Goal: Information Seeking & Learning: Find specific page/section

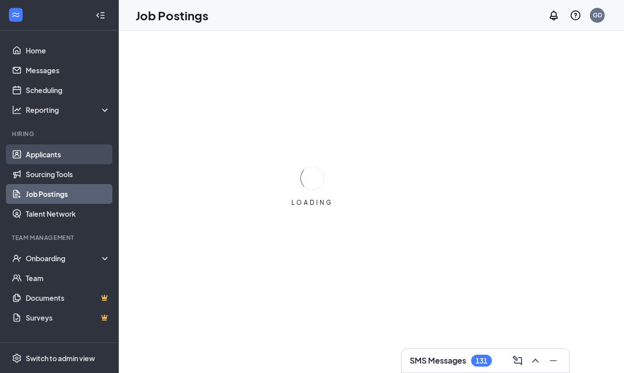
click at [47, 149] on link "Applicants" at bounding box center [68, 154] width 85 height 20
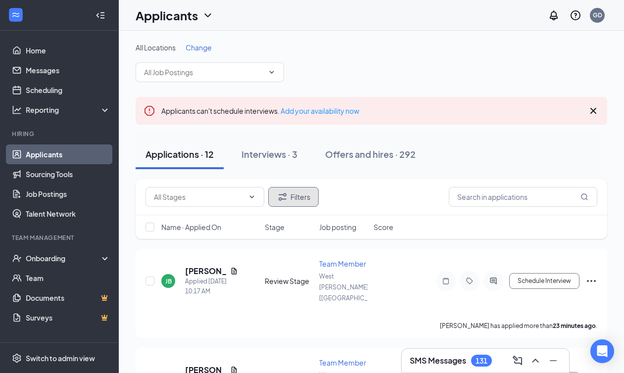
click at [290, 195] on button "Filters" at bounding box center [293, 197] width 50 height 20
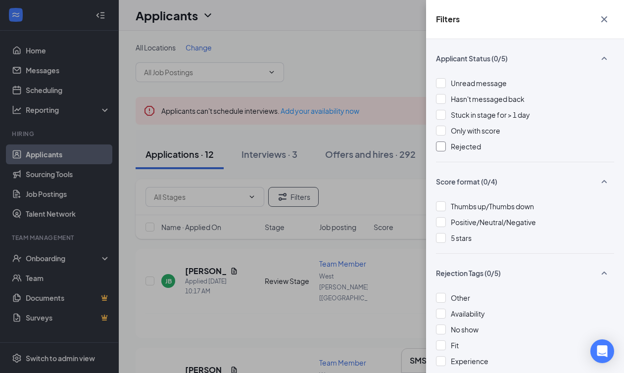
click at [443, 142] on div at bounding box center [441, 146] width 10 height 10
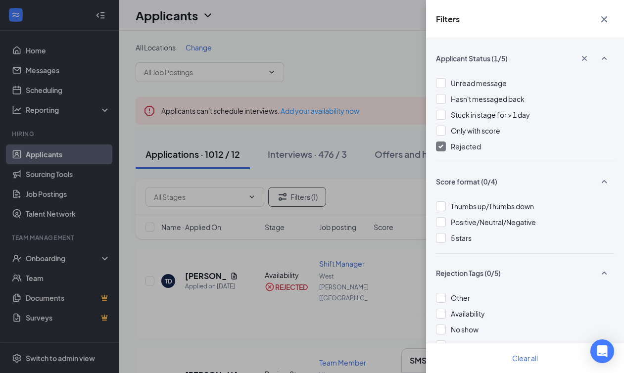
click at [358, 196] on div "Filters Applicant Status (1/5) Unread message Hasn't messaged back Stuck in sta…" at bounding box center [312, 186] width 624 height 373
click at [603, 17] on icon "Cross" at bounding box center [604, 19] width 12 height 12
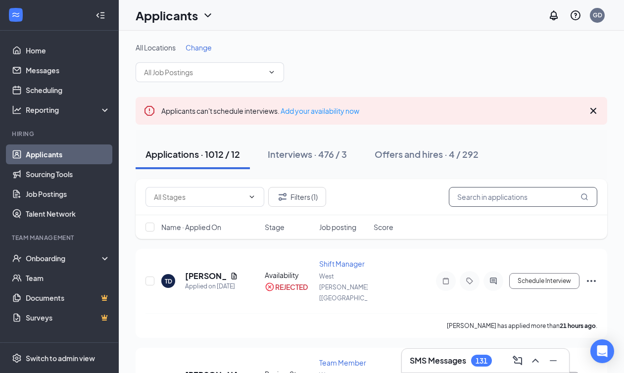
click at [477, 189] on input "text" at bounding box center [523, 197] width 148 height 20
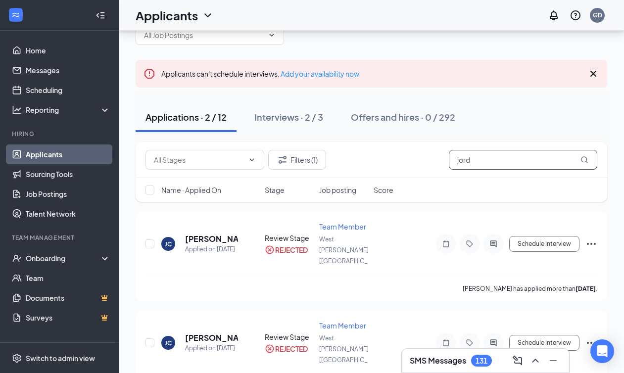
scroll to position [51, 0]
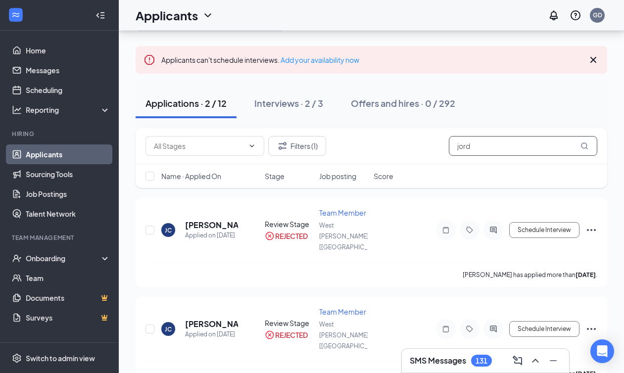
click at [464, 146] on input "jord" at bounding box center [523, 146] width 148 height 20
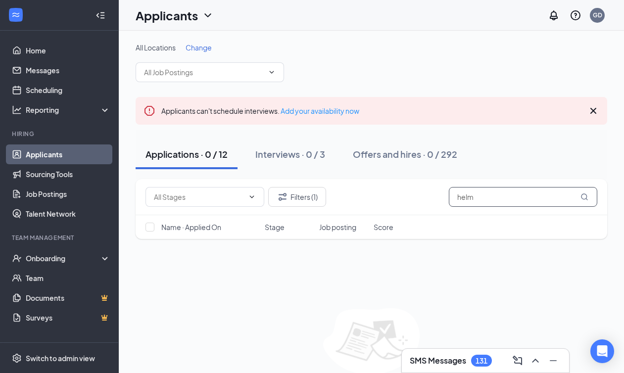
type input "helm"
click at [64, 155] on link "Applicants" at bounding box center [68, 154] width 85 height 20
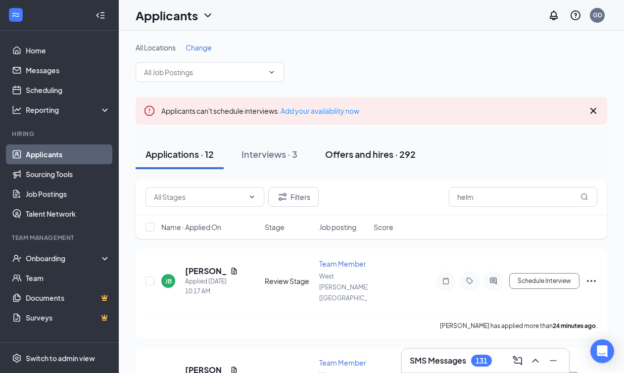
click at [368, 158] on div "Offers and hires · 292" at bounding box center [370, 154] width 91 height 12
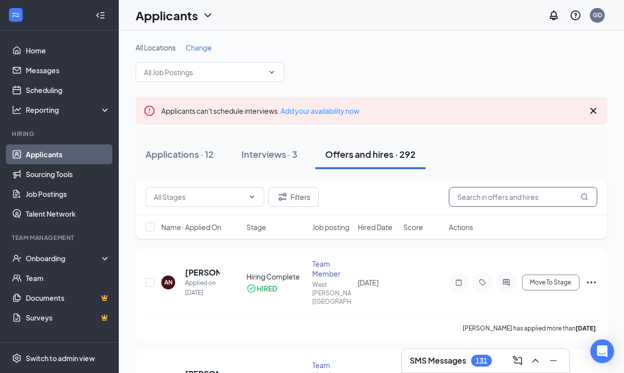
click at [513, 200] on input "text" at bounding box center [523, 197] width 148 height 20
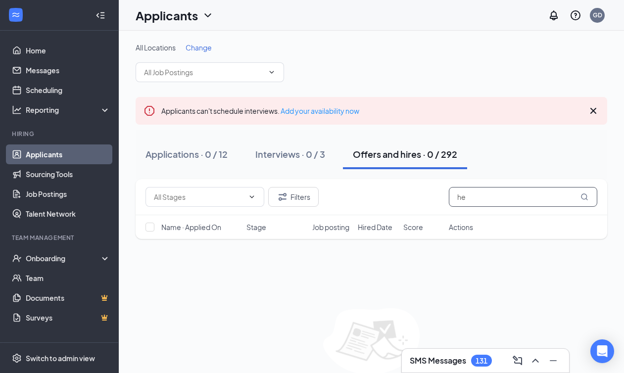
type input "h"
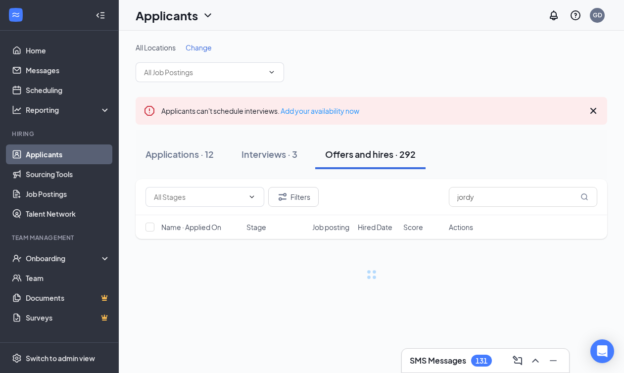
click at [208, 18] on icon "ChevronDown" at bounding box center [208, 15] width 12 height 12
click at [186, 12] on h1 "Applicants" at bounding box center [167, 15] width 62 height 17
click at [484, 200] on input "jordy" at bounding box center [523, 197] width 148 height 20
type input "j"
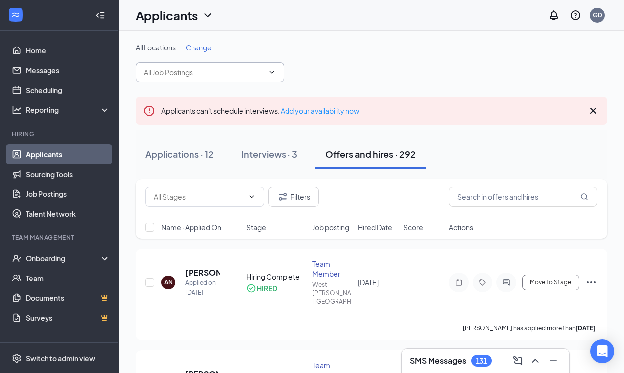
click at [181, 71] on input "text" at bounding box center [204, 72] width 120 height 11
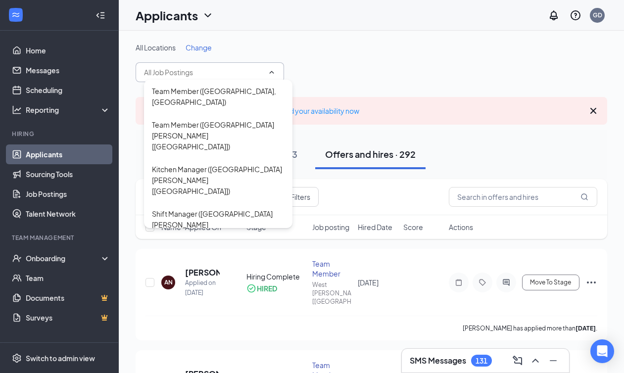
click at [181, 71] on input "text" at bounding box center [204, 72] width 120 height 11
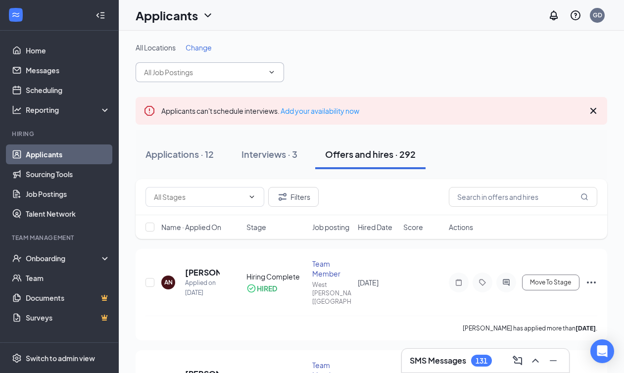
click at [198, 13] on div "Applicants" at bounding box center [175, 15] width 78 height 17
click at [175, 64] on link "Archived applicants" at bounding box center [194, 65] width 107 height 10
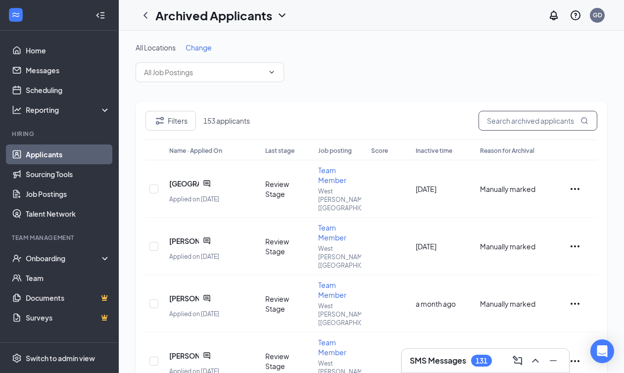
click at [505, 123] on input "text" at bounding box center [537, 121] width 119 height 20
type input "j"
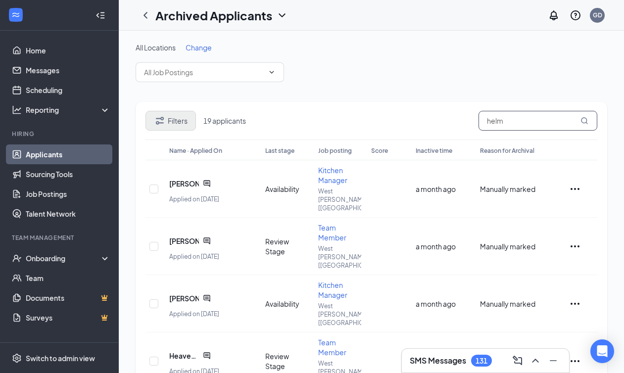
type input "helm"
click at [153, 120] on button "Filters" at bounding box center [170, 121] width 50 height 20
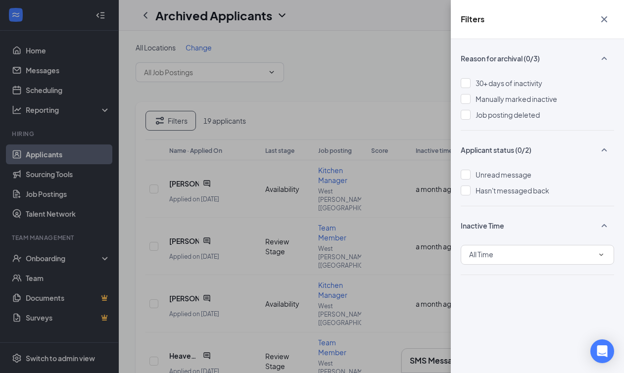
click at [356, 89] on div "Filters Reason for archival (0/3) 30+ days of inactivity Manually marked inacti…" at bounding box center [312, 186] width 624 height 373
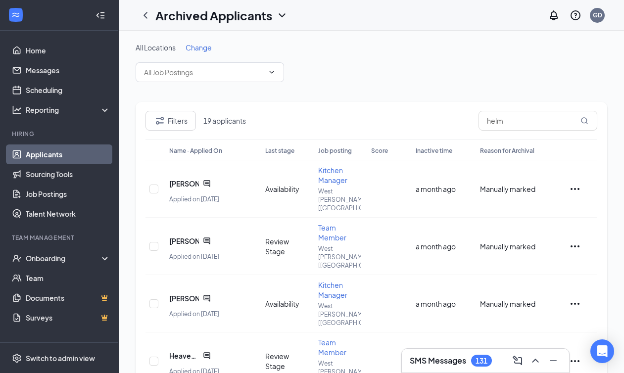
click at [281, 14] on icon "ChevronDown" at bounding box center [282, 15] width 12 height 12
click at [203, 46] on link "Applicants" at bounding box center [214, 43] width 107 height 10
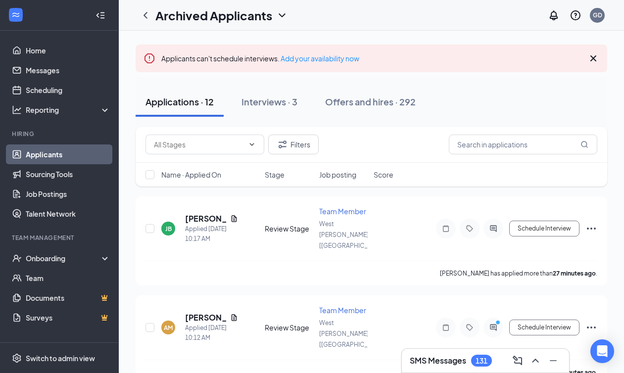
scroll to position [77, 0]
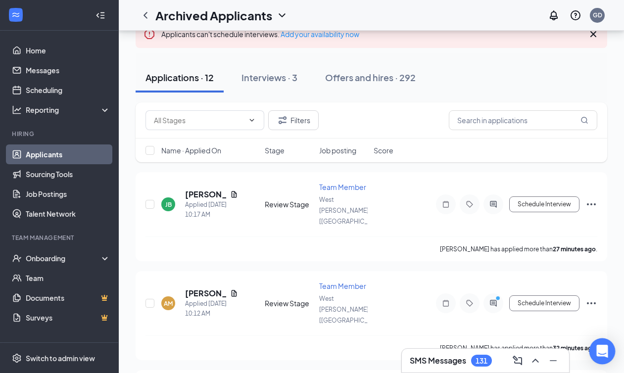
click at [600, 350] on icon "Open Intercom Messenger" at bounding box center [601, 351] width 11 height 13
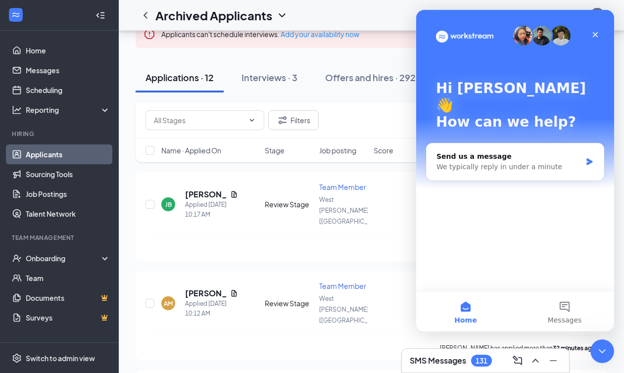
scroll to position [0, 0]
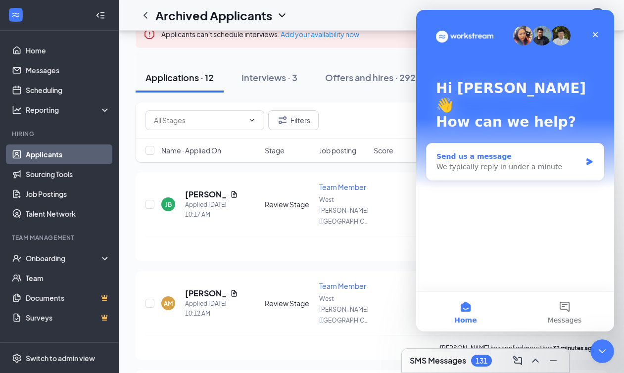
click at [539, 151] on div "Send us a message" at bounding box center [508, 156] width 145 height 10
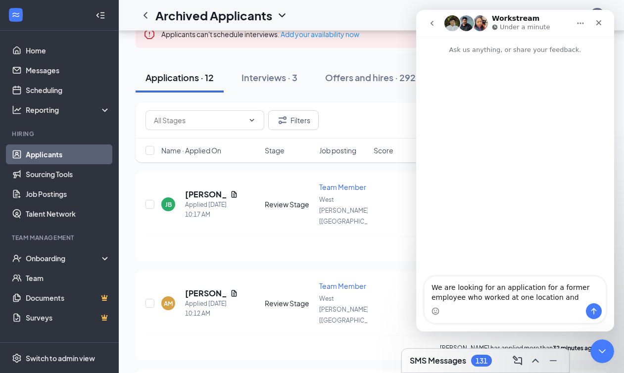
click at [559, 286] on textarea "We are looking for an application for a former employee who worked at one locat…" at bounding box center [514, 290] width 181 height 27
click at [565, 288] on textarea "We are looking for an application for a employee who worked at one location and" at bounding box center [514, 290] width 181 height 27
click at [493, 298] on textarea "We are looking for an application for a former applicant who worked at one loca…" at bounding box center [514, 290] width 181 height 27
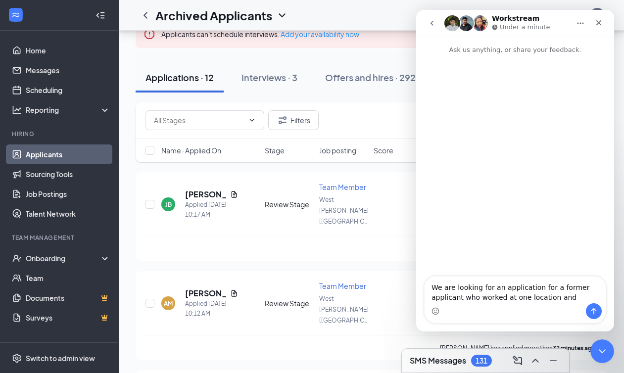
click at [493, 298] on textarea "We are looking for an application for a former applicant who worked at one loca…" at bounding box center [514, 290] width 181 height 27
click at [572, 300] on textarea "We are looking for an application for a former applicant who applied at one loc…" at bounding box center [514, 290] width 181 height 27
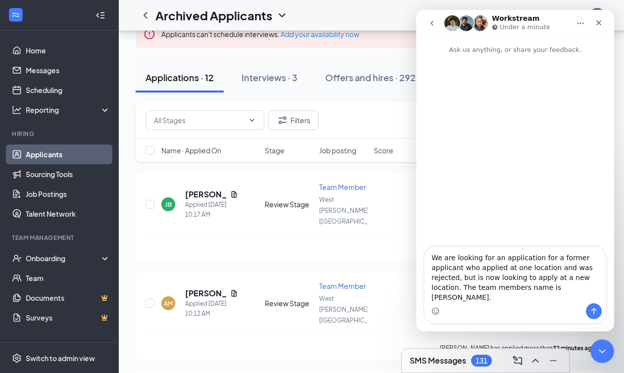
type textarea "We are looking for an application for a former applicant who applied at one loc…"
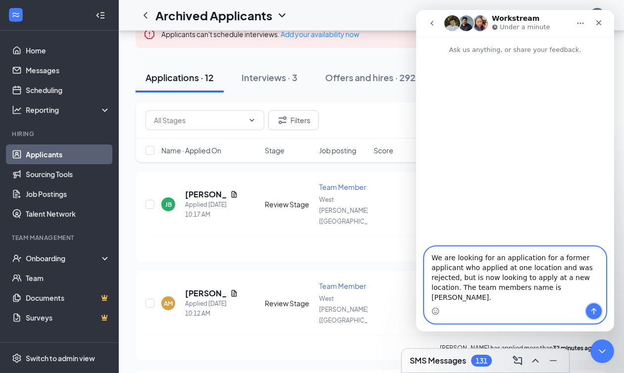
click at [593, 314] on icon "Send a message…" at bounding box center [593, 311] width 5 height 6
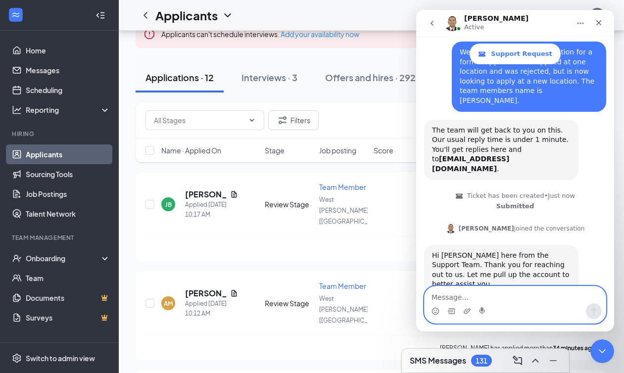
scroll to position [53, 0]
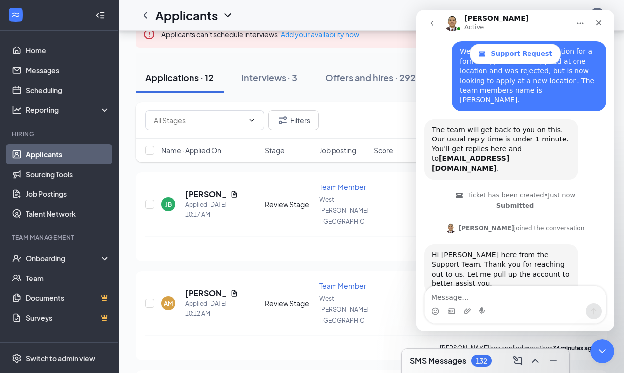
click at [555, 21] on div "[PERSON_NAME] Active" at bounding box center [507, 23] width 126 height 17
click at [434, 25] on icon "go back" at bounding box center [432, 23] width 8 height 8
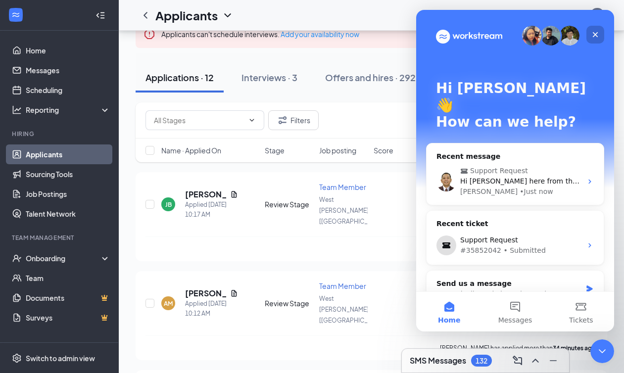
click at [598, 36] on icon "Close" at bounding box center [595, 35] width 8 height 8
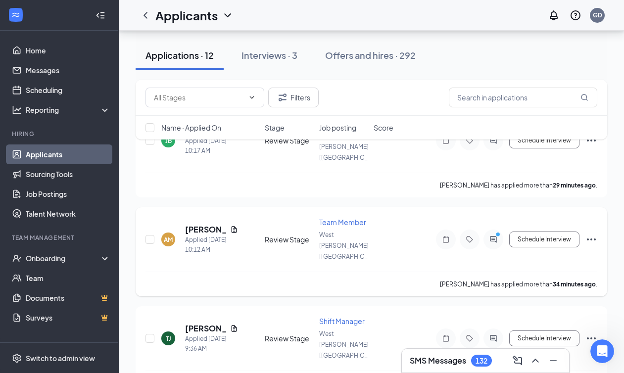
scroll to position [88, 0]
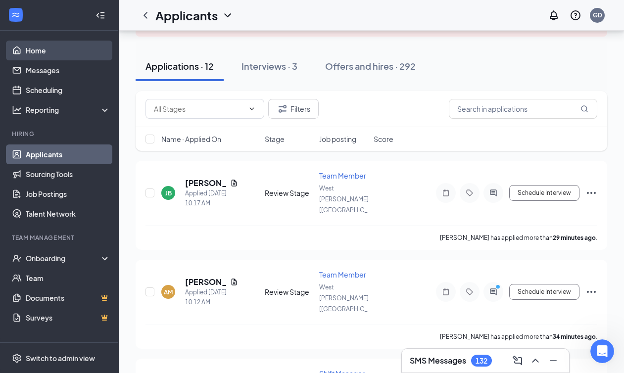
click at [45, 46] on link "Home" at bounding box center [68, 51] width 85 height 20
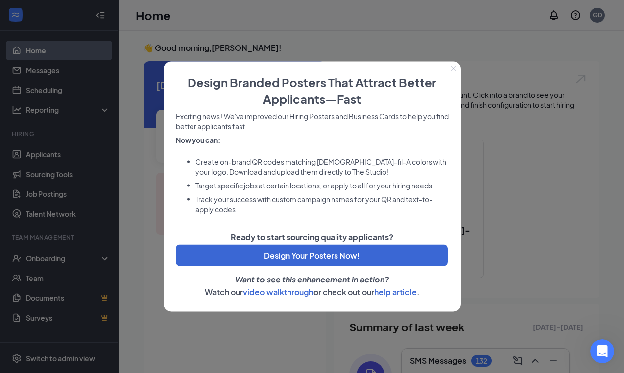
click at [451, 70] on icon "Close" at bounding box center [454, 69] width 6 height 6
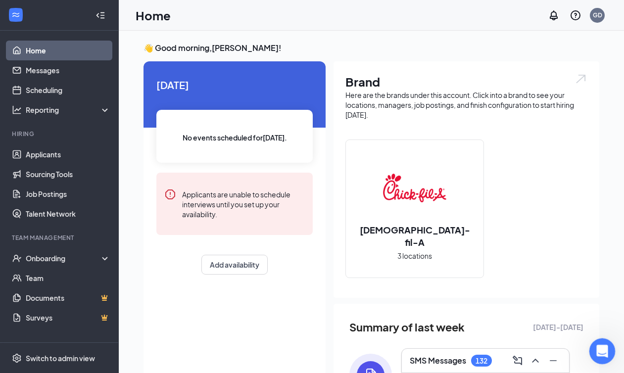
click at [595, 352] on icon "Open Intercom Messenger" at bounding box center [601, 350] width 16 height 16
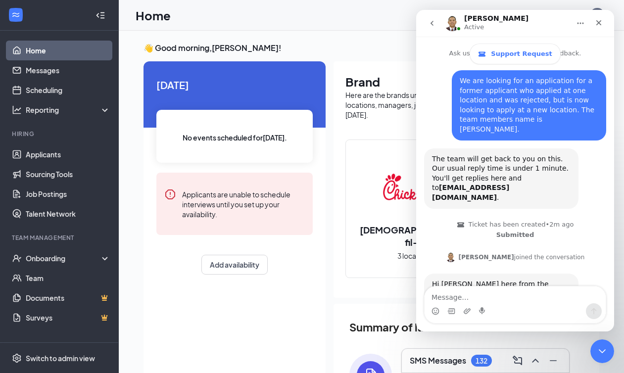
scroll to position [53, 0]
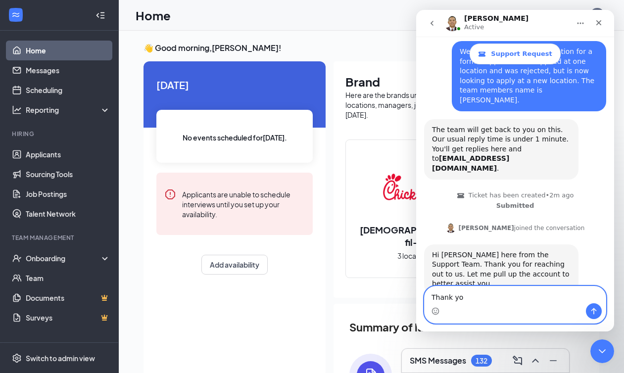
type textarea "Thank you"
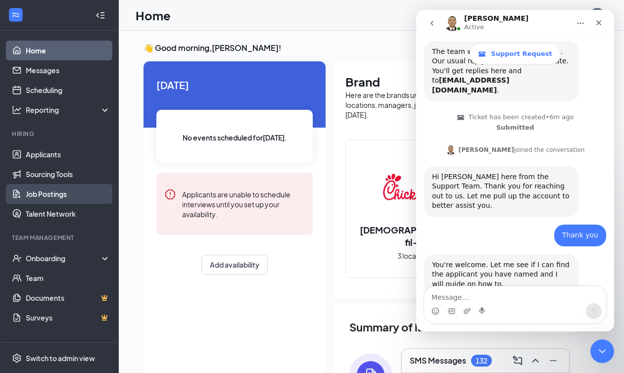
scroll to position [156, 0]
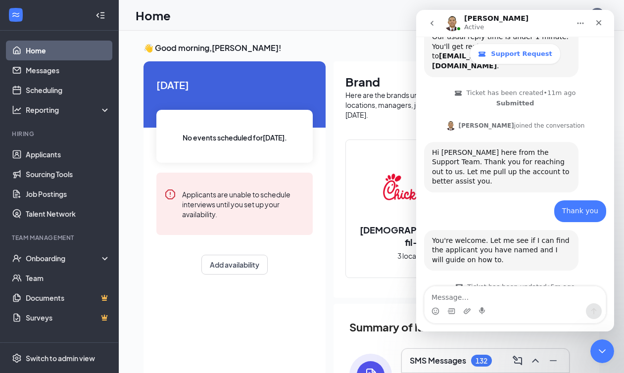
click at [518, 283] on span "Ticket has been updated • 5m ago" at bounding box center [520, 287] width 107 height 8
click at [602, 23] on icon "Close" at bounding box center [599, 23] width 8 height 8
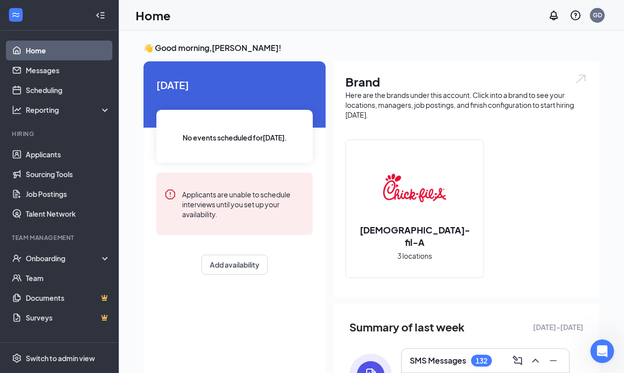
scroll to position [268, 0]
click at [46, 261] on div "Onboarding" at bounding box center [64, 258] width 76 height 10
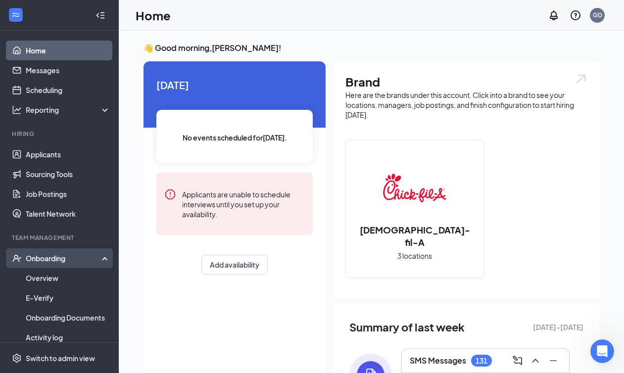
click at [58, 258] on div "Onboarding" at bounding box center [64, 258] width 76 height 10
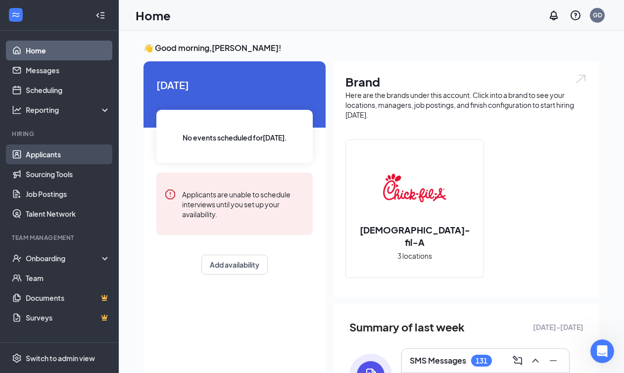
click at [53, 156] on link "Applicants" at bounding box center [68, 154] width 85 height 20
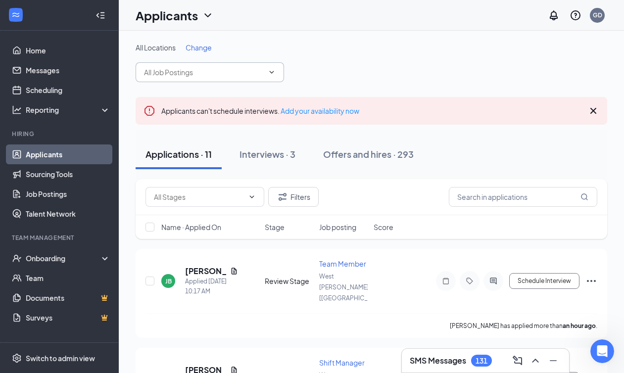
click at [266, 71] on span at bounding box center [271, 72] width 10 height 8
click at [276, 71] on span at bounding box center [210, 72] width 148 height 20
click at [482, 197] on input "text" at bounding box center [523, 197] width 148 height 20
click at [286, 193] on icon "Filter" at bounding box center [283, 197] width 12 height 12
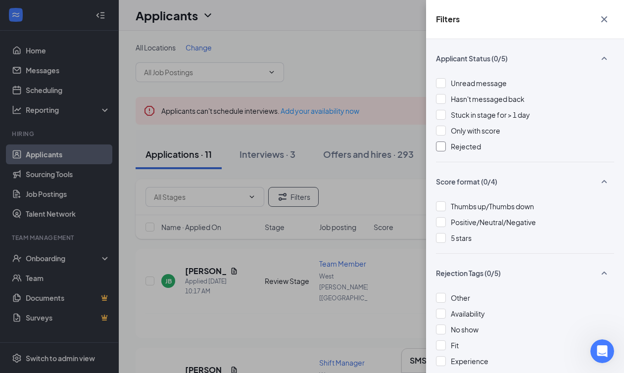
click at [444, 147] on div at bounding box center [441, 146] width 10 height 10
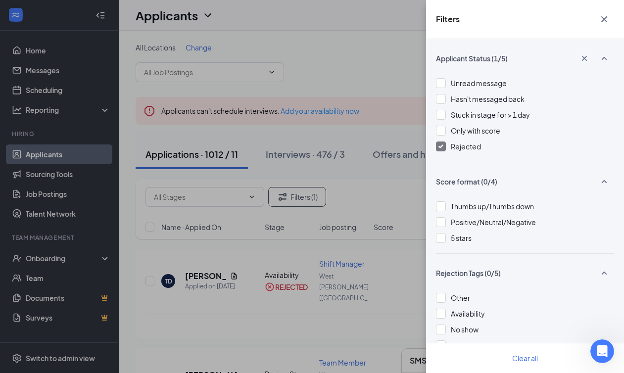
click at [387, 180] on div "Filters Applicant Status (1/5) Unread message Hasn't messaged back Stuck in sta…" at bounding box center [312, 186] width 624 height 373
click at [607, 20] on icon "Cross" at bounding box center [604, 19] width 12 height 12
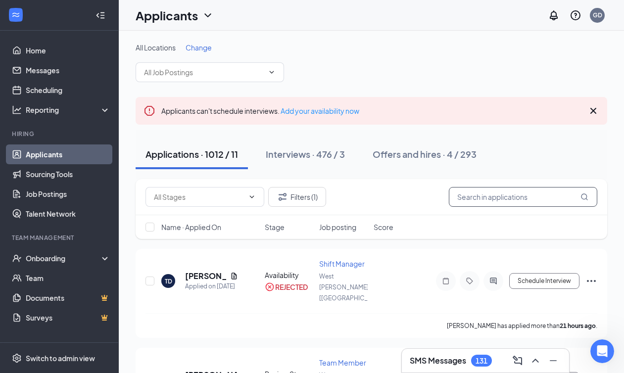
click at [494, 192] on input "text" at bounding box center [523, 197] width 148 height 20
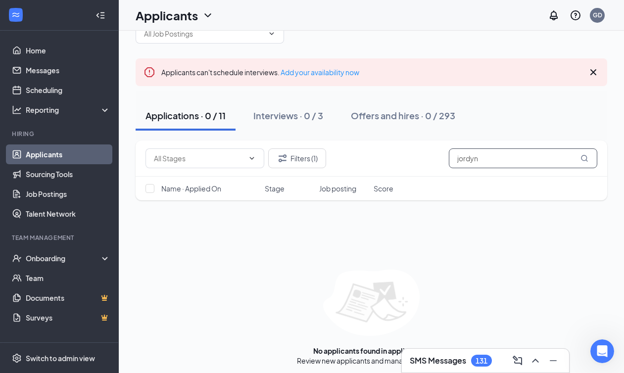
scroll to position [43, 0]
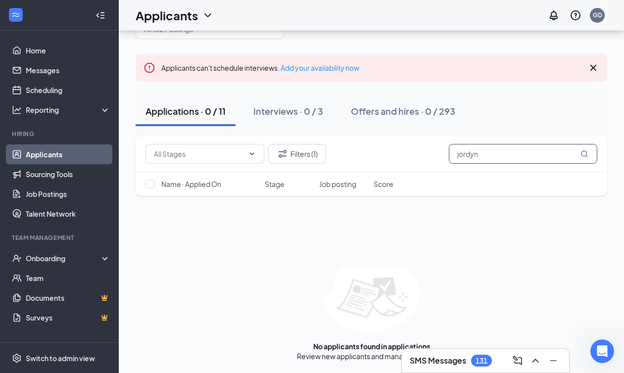
type input "jordyn"
click at [477, 160] on input "jordyn" at bounding box center [523, 154] width 148 height 20
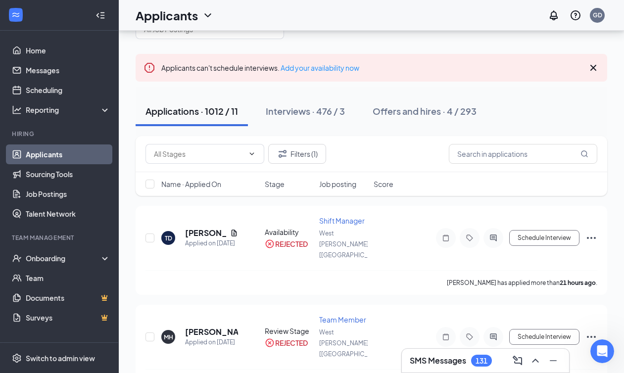
click at [413, 161] on div "Filters (1)" at bounding box center [371, 154] width 452 height 20
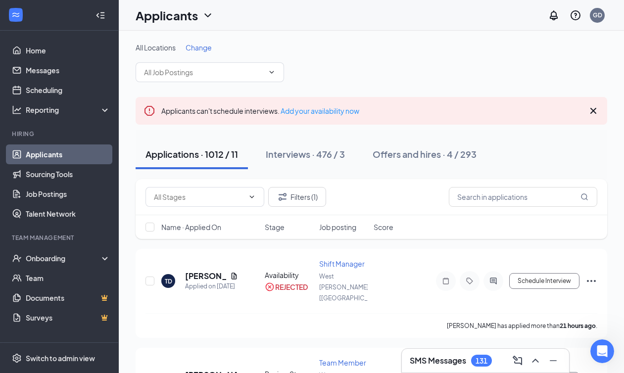
click at [201, 48] on span "Change" at bounding box center [199, 47] width 26 height 9
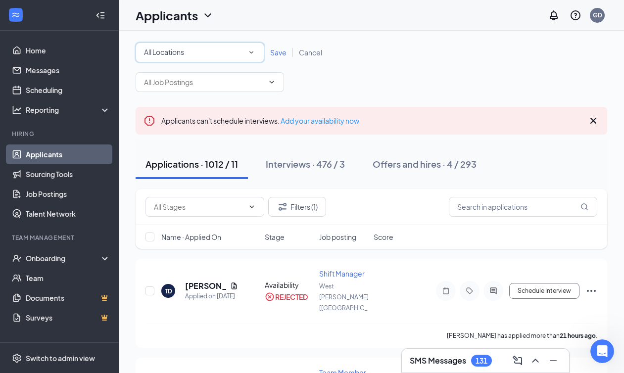
click at [210, 51] on div "All Locations" at bounding box center [200, 52] width 112 height 12
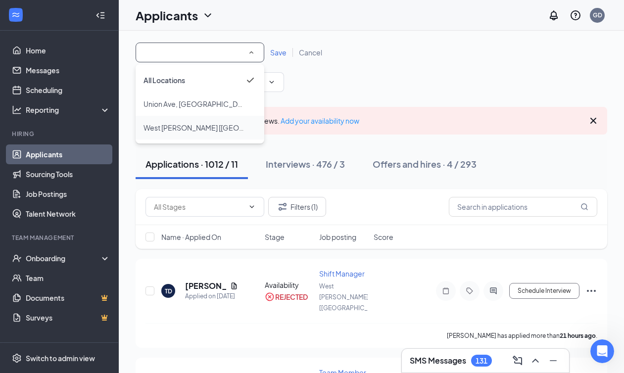
click at [197, 131] on span "West [PERSON_NAME] [[GEOGRAPHIC_DATA]]" at bounding box center [218, 127] width 151 height 9
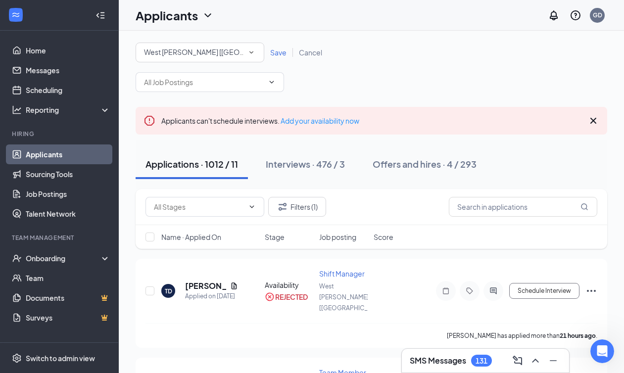
click at [284, 55] on span "Save" at bounding box center [278, 52] width 16 height 9
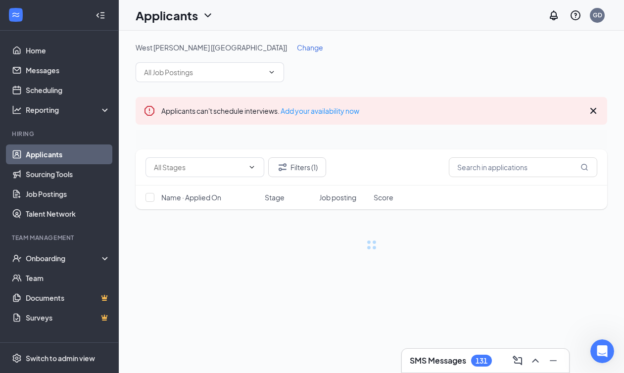
click at [596, 113] on icon "Cross" at bounding box center [593, 111] width 12 height 12
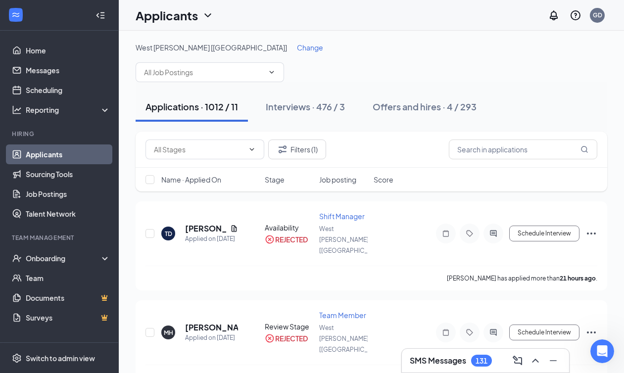
scroll to position [268, 0]
click at [468, 147] on input "text" at bounding box center [523, 149] width 148 height 20
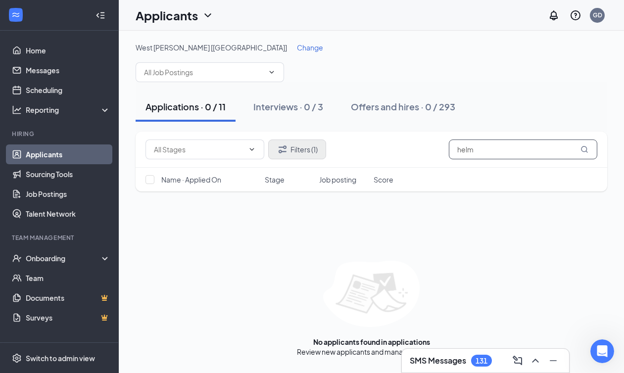
type input "helm"
click at [295, 154] on button "Filters (1)" at bounding box center [297, 149] width 58 height 20
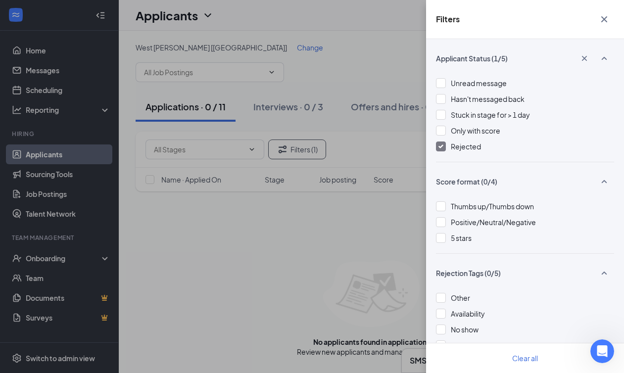
click at [603, 17] on icon "Cross" at bounding box center [604, 19] width 12 height 12
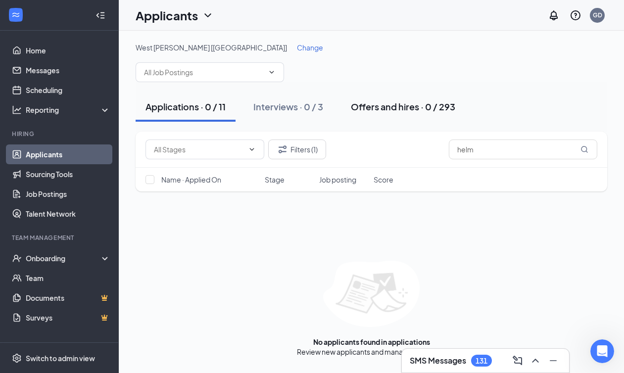
click at [398, 111] on div "Offers and hires · 0 / 293" at bounding box center [403, 106] width 104 height 12
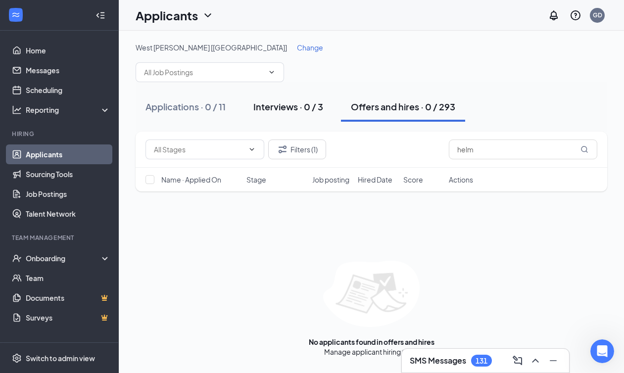
click at [268, 113] on button "Interviews · 0 / 3" at bounding box center [288, 107] width 90 height 30
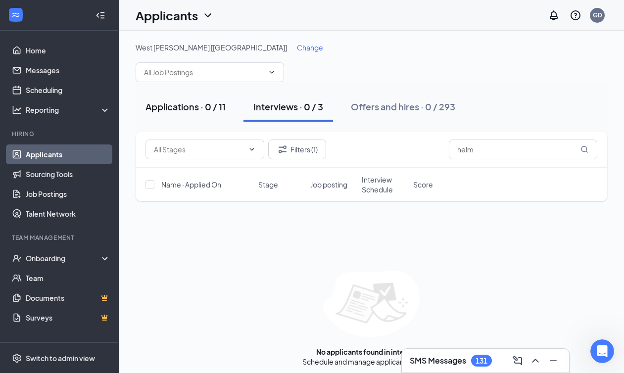
click at [213, 114] on button "Applications · 0 / 11" at bounding box center [186, 107] width 100 height 30
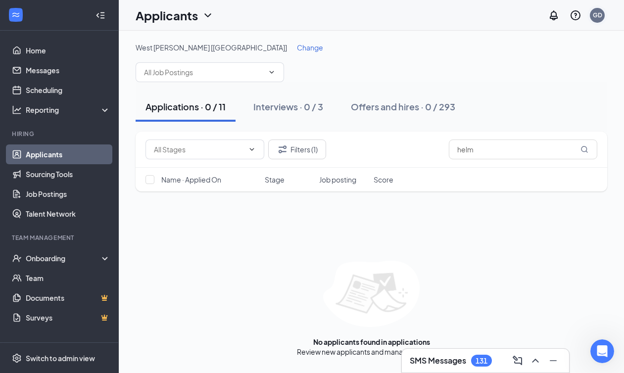
click at [601, 9] on div "GD" at bounding box center [597, 15] width 15 height 15
click at [523, 71] on link "My profile" at bounding box center [547, 68] width 107 height 10
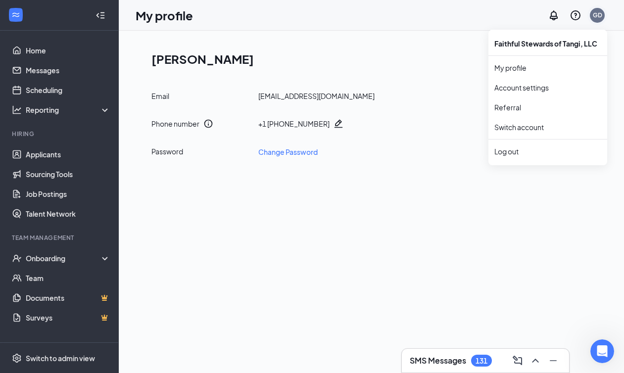
click at [594, 13] on div "GD" at bounding box center [597, 15] width 9 height 8
click at [535, 68] on link "My profile" at bounding box center [547, 68] width 107 height 10
click at [599, 16] on div "GD" at bounding box center [597, 15] width 9 height 8
click at [536, 86] on link "Account settings" at bounding box center [547, 88] width 107 height 10
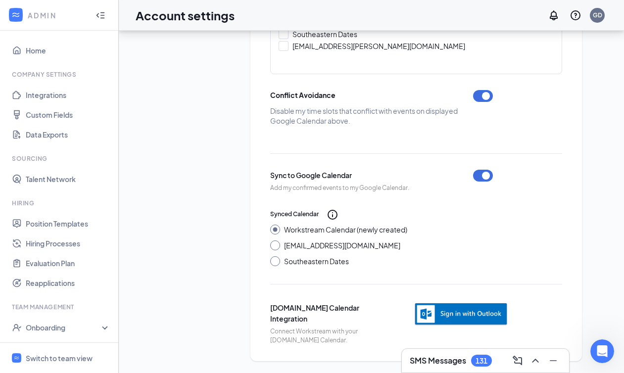
click at [99, 13] on icon "Collapse" at bounding box center [100, 15] width 10 height 10
